Goal: Transaction & Acquisition: Book appointment/travel/reservation

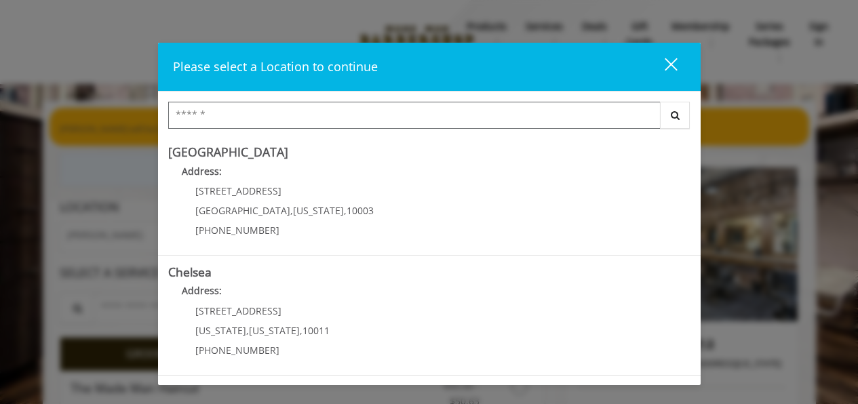
scroll to position [73, 0]
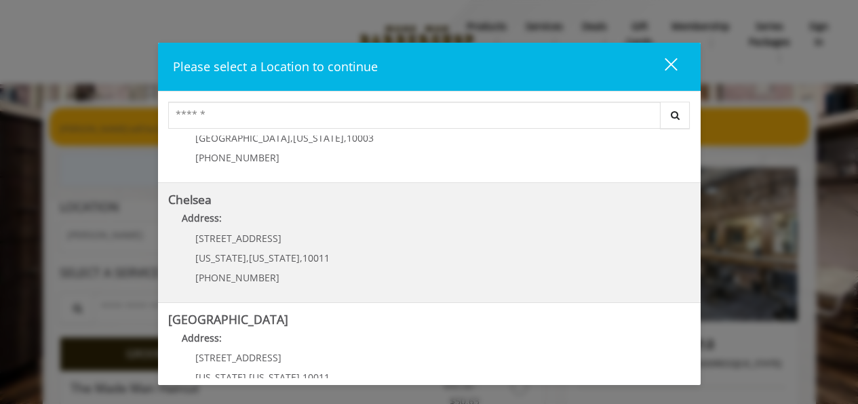
click at [437, 219] on p "Address:" at bounding box center [429, 222] width 522 height 22
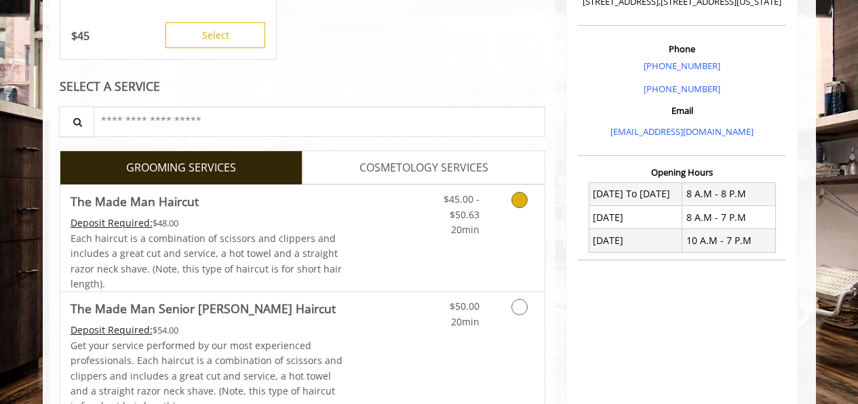
scroll to position [423, 0]
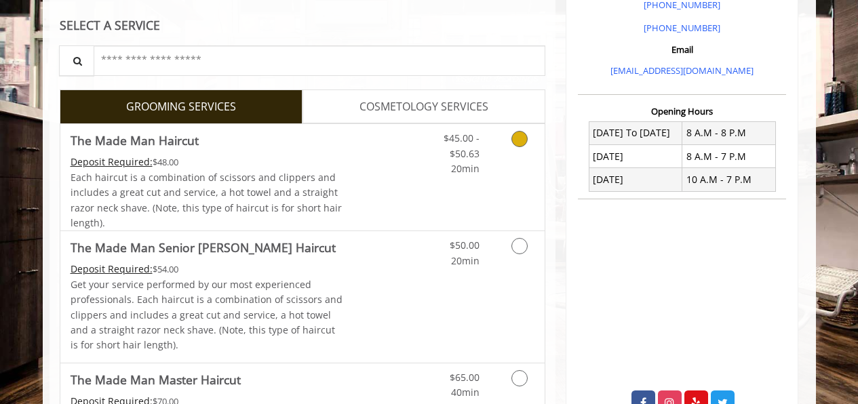
click at [440, 191] on div "$45.00 - $50.63 20min" at bounding box center [483, 177] width 121 height 106
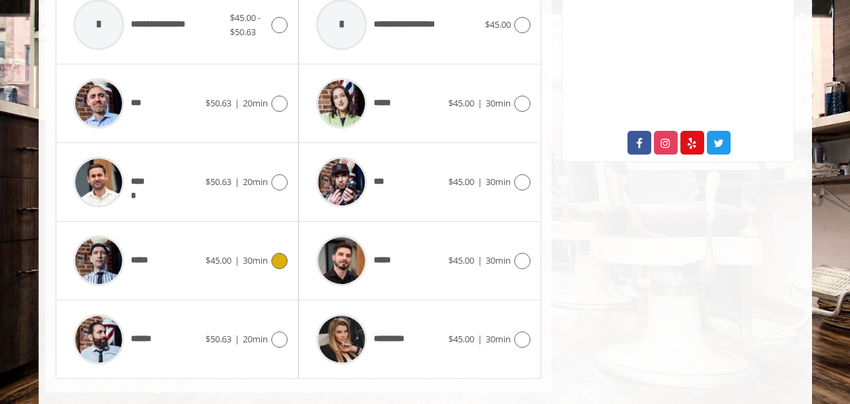
scroll to position [681, 0]
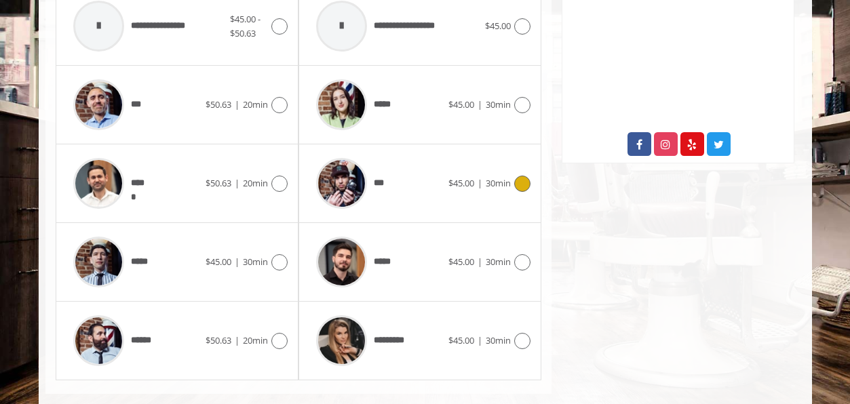
click at [448, 182] on span "$45.00" at bounding box center [461, 183] width 26 height 12
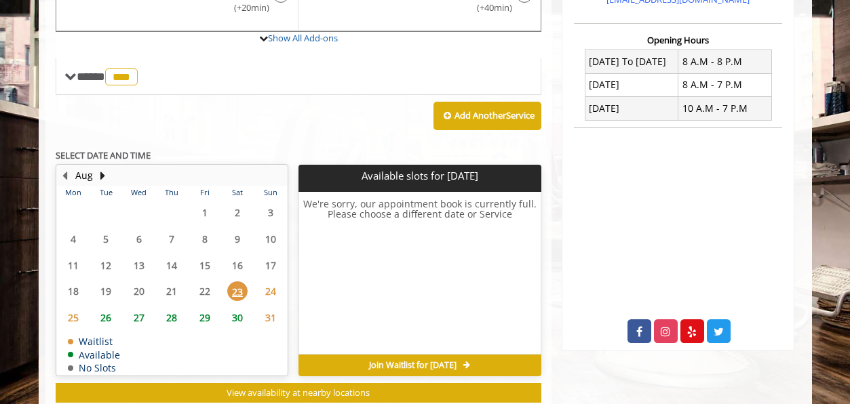
scroll to position [512, 0]
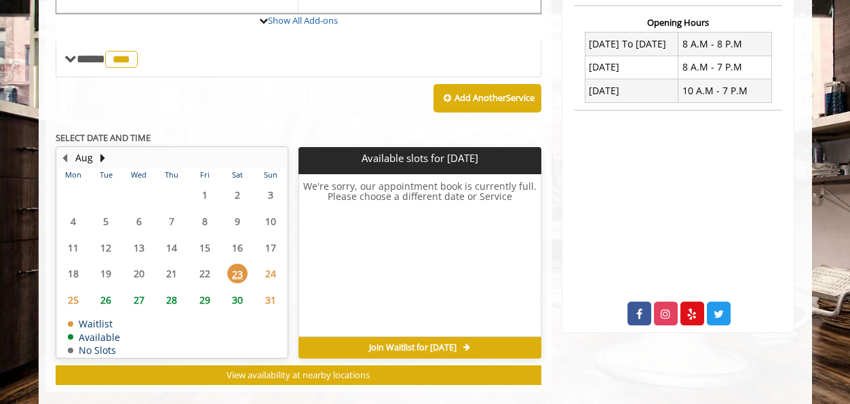
click at [270, 272] on span "24" at bounding box center [270, 274] width 20 height 20
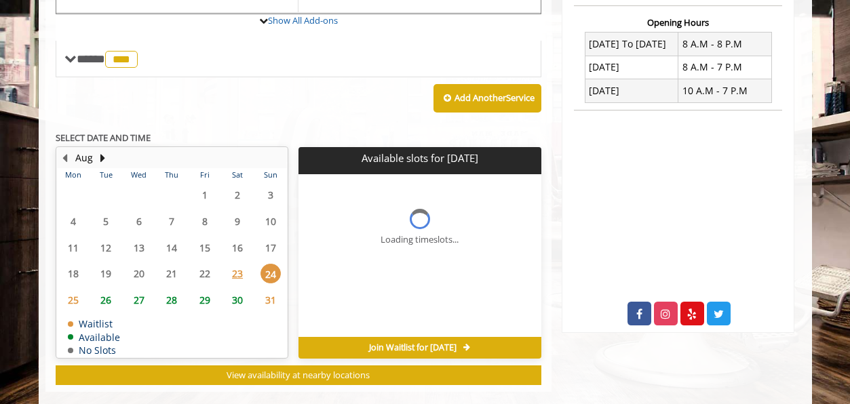
scroll to position [533, 0]
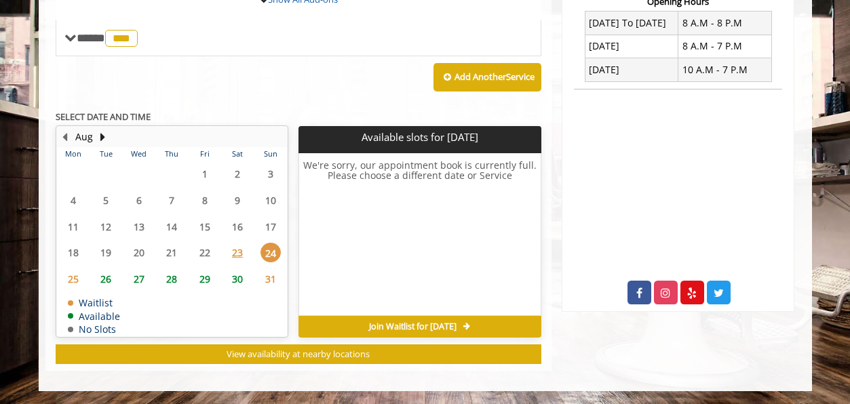
click at [102, 279] on span "26" at bounding box center [106, 279] width 20 height 20
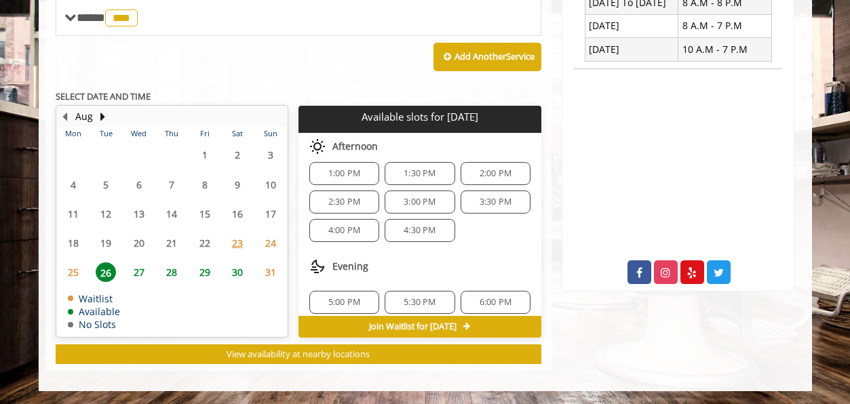
scroll to position [146, 0]
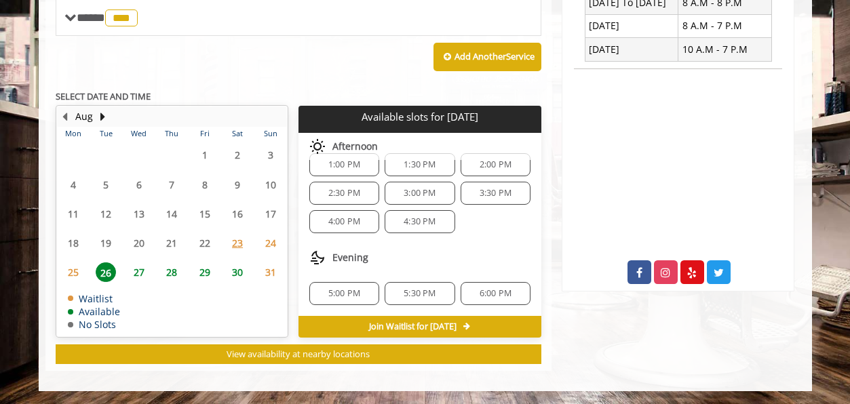
click at [484, 293] on span "6:00 PM" at bounding box center [495, 293] width 32 height 11
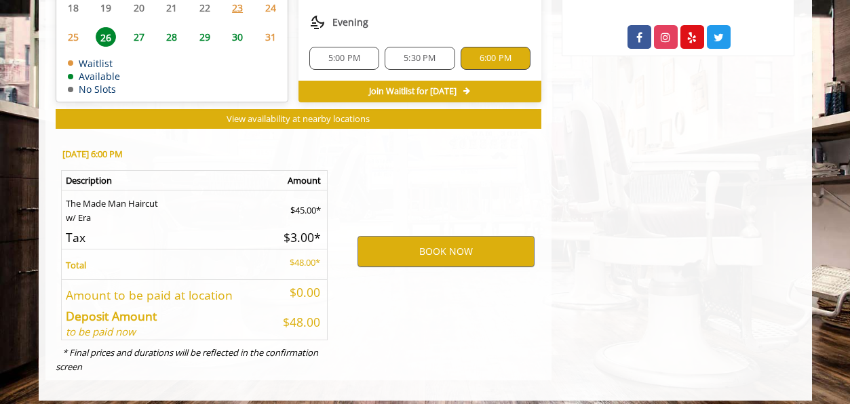
scroll to position [798, 0]
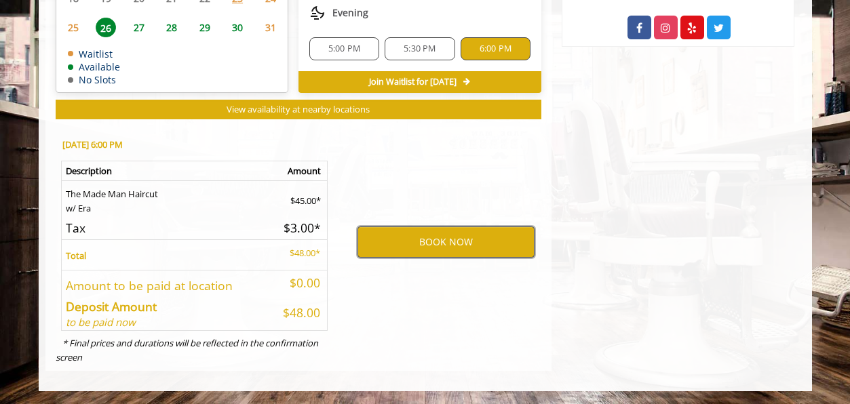
click at [435, 237] on button "BOOK NOW" at bounding box center [445, 241] width 177 height 31
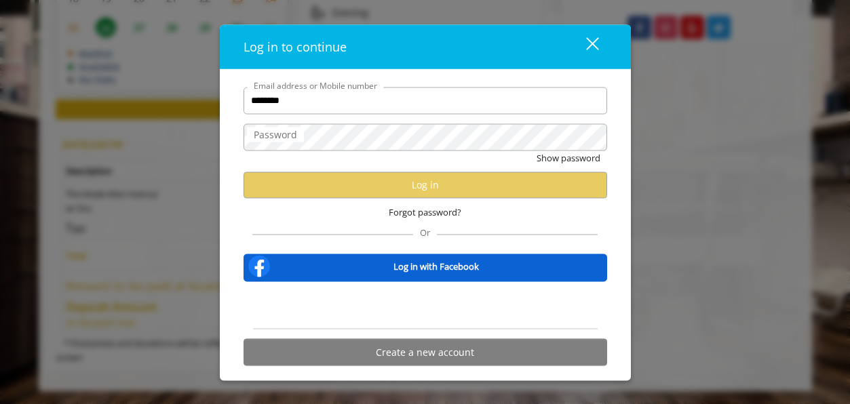
type input "**********"
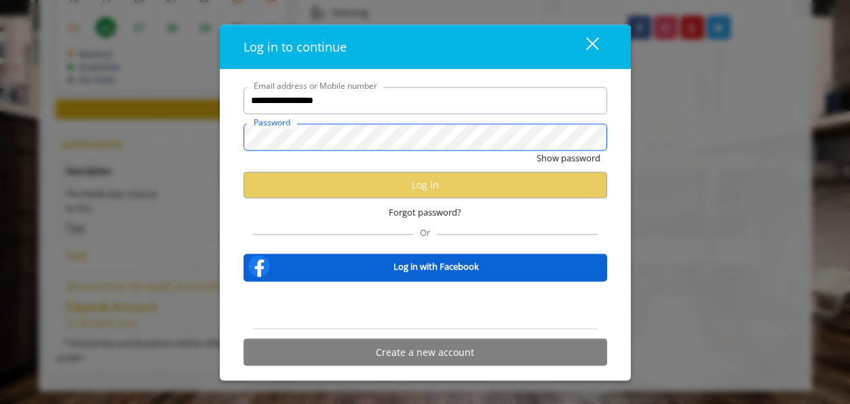
scroll to position [0, 0]
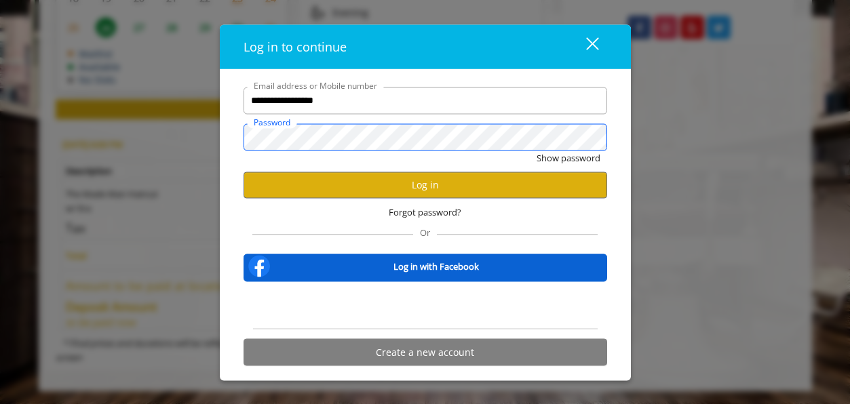
click at [536, 151] on button "Show password" at bounding box center [568, 158] width 64 height 14
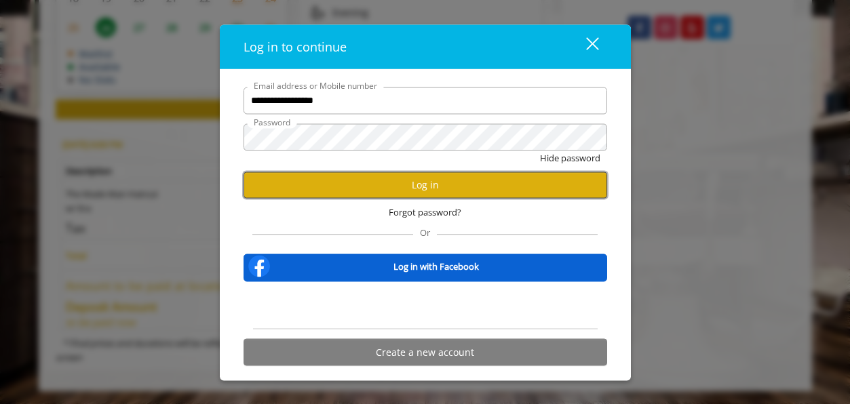
click at [395, 188] on button "Log in" at bounding box center [424, 185] width 363 height 26
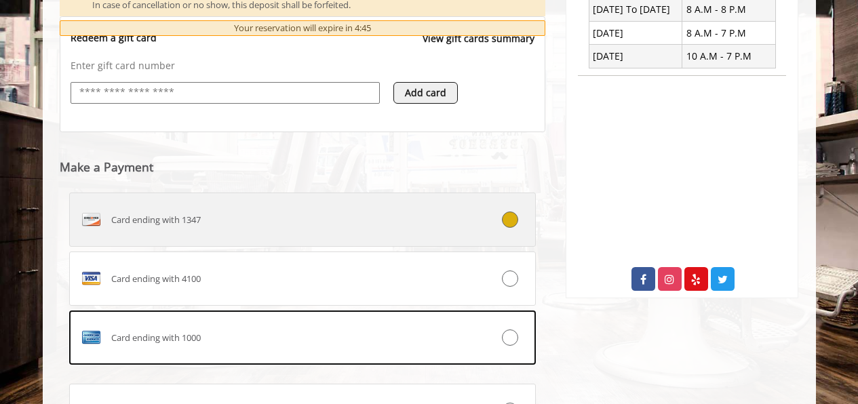
scroll to position [549, 0]
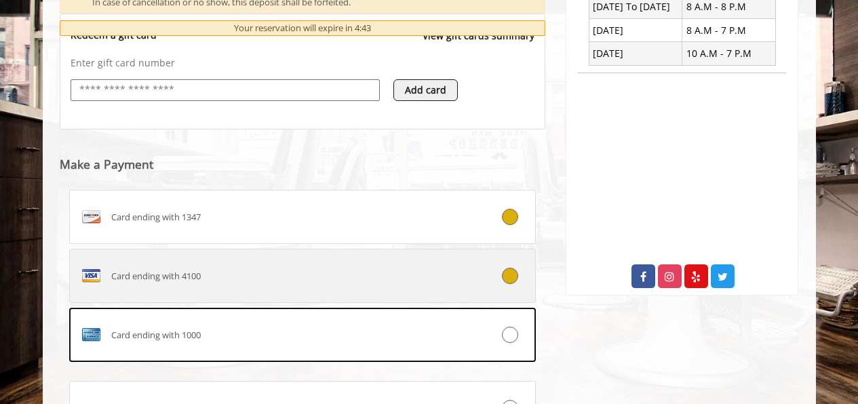
click at [418, 273] on div "Card ending with 4100" at bounding box center [264, 276] width 388 height 22
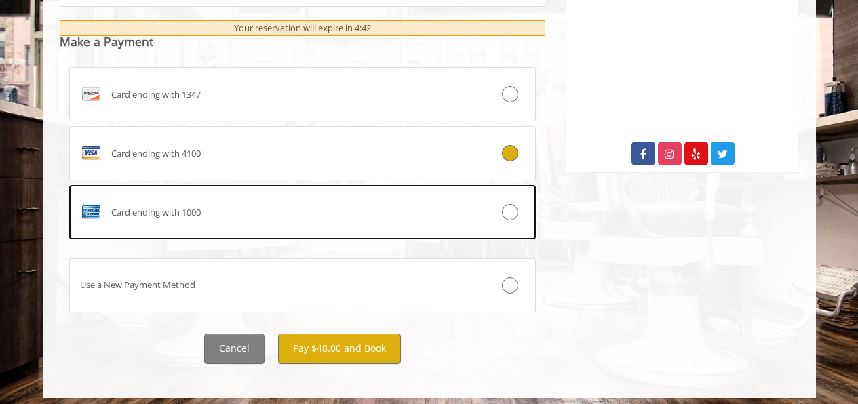
scroll to position [679, 0]
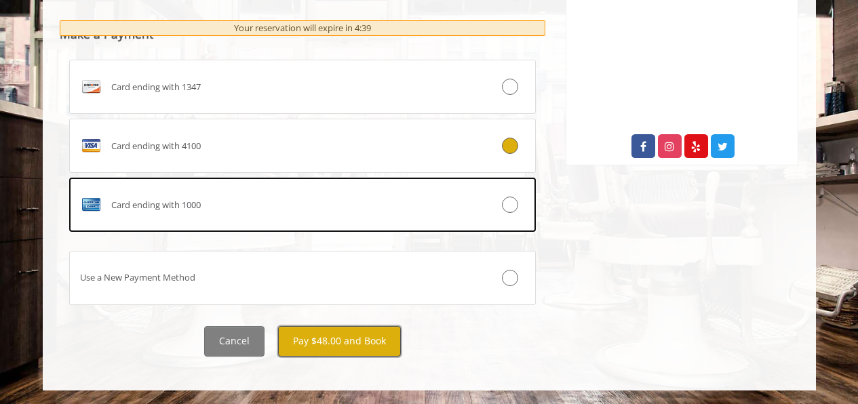
click at [356, 339] on button "Pay $48.00 and Book" at bounding box center [339, 341] width 123 height 31
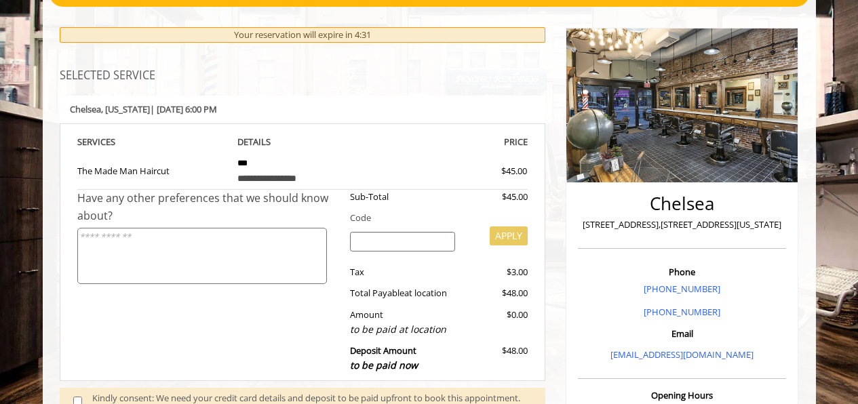
scroll to position [137, 0]
